Goal: Task Accomplishment & Management: Manage account settings

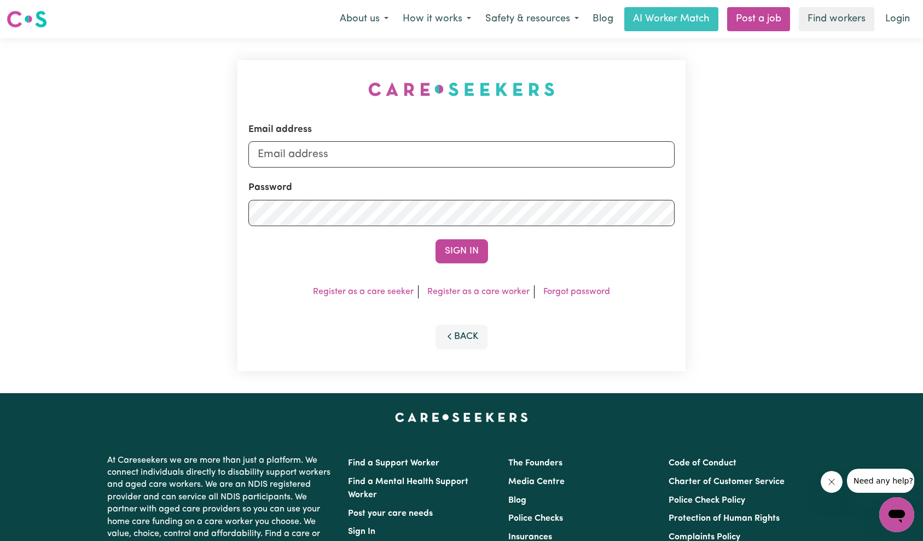
type input "[EMAIL_ADDRESS][DOMAIN_NAME]"
click at [465, 253] on button "Sign In" at bounding box center [462, 251] width 53 height 24
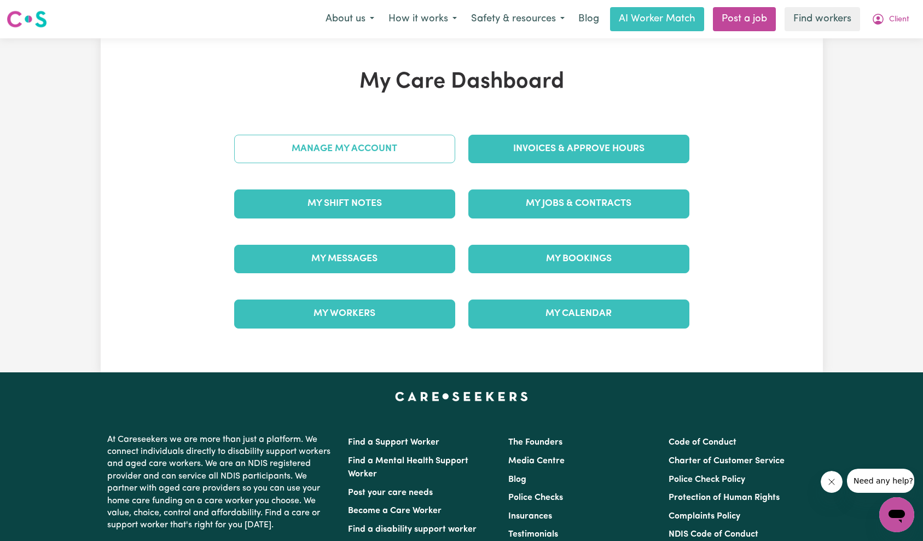
click at [306, 150] on link "Manage My Account" at bounding box center [344, 149] width 221 height 28
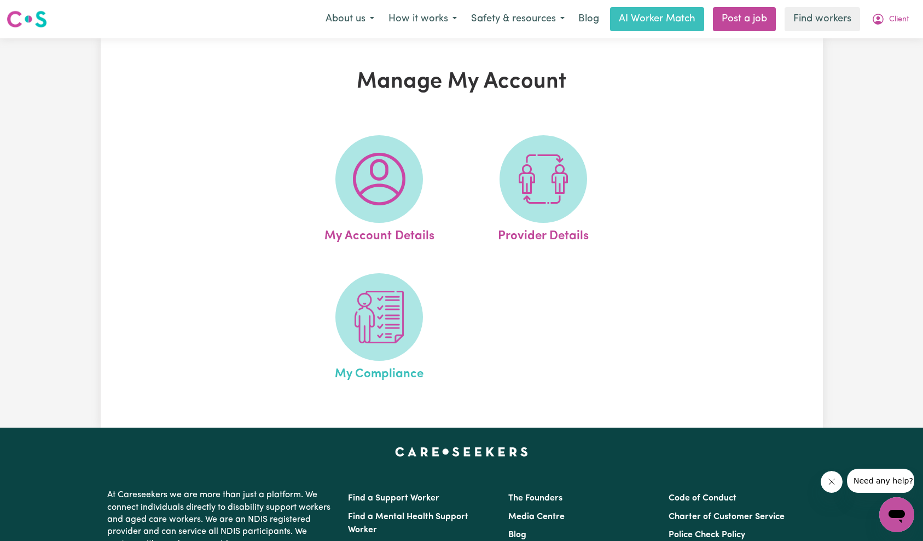
click at [409, 356] on link "My Compliance" at bounding box center [379, 328] width 158 height 111
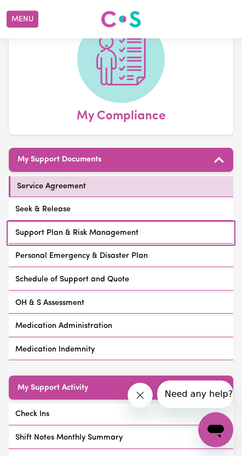
click at [124, 234] on span "Support Plan & Risk Management" at bounding box center [76, 233] width 123 height 12
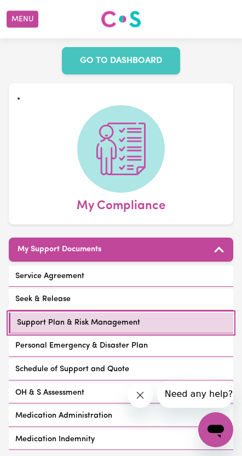
scroll to position [117, 0]
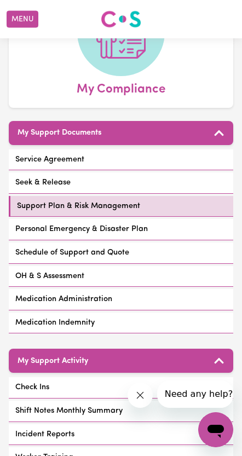
click at [151, 248] on link "Schedule of Support and Quote" at bounding box center [121, 252] width 224 height 21
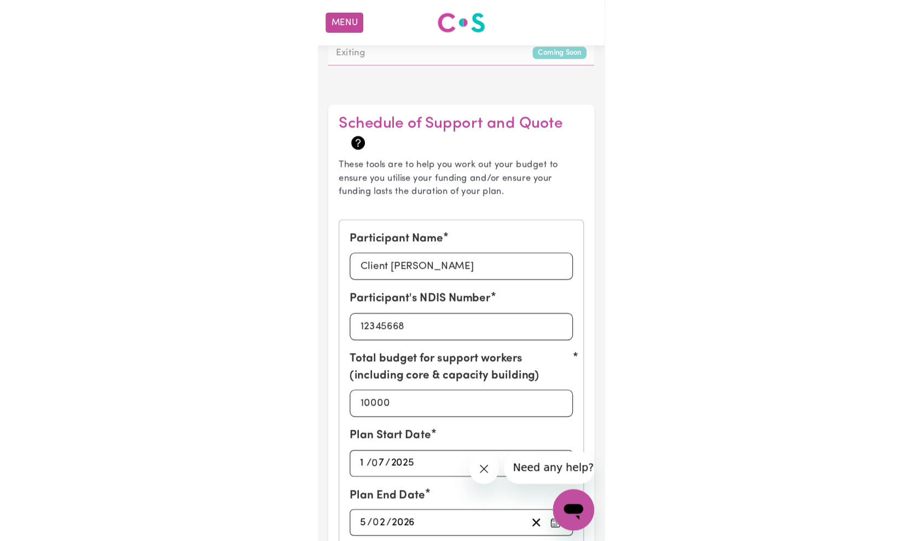
scroll to position [562, 0]
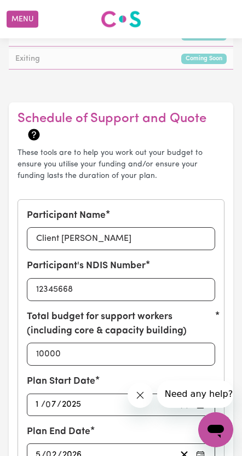
click at [206, 51] on link "Exiting Coming Soon" at bounding box center [121, 59] width 224 height 21
